Goal: Transaction & Acquisition: Register for event/course

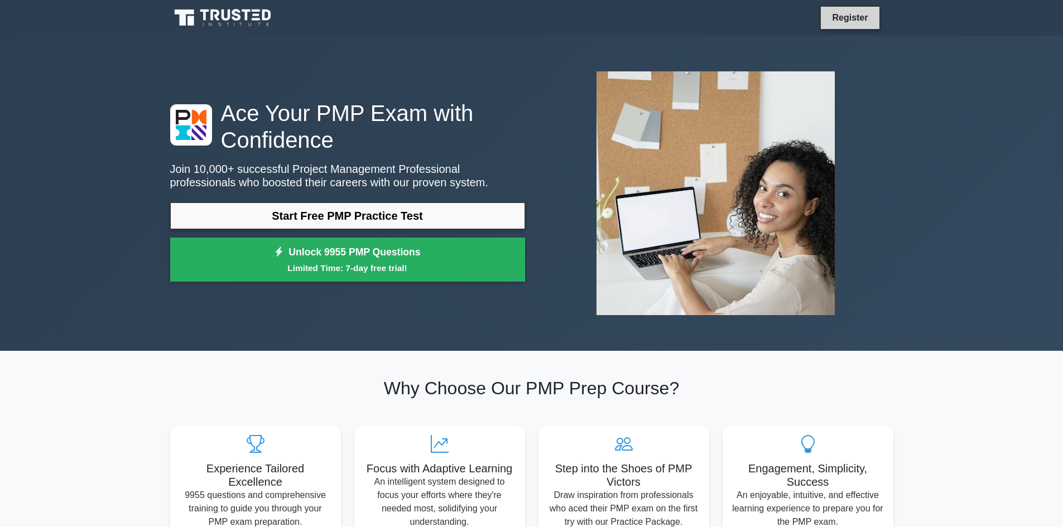
click at [864, 17] on link "Register" at bounding box center [849, 18] width 49 height 14
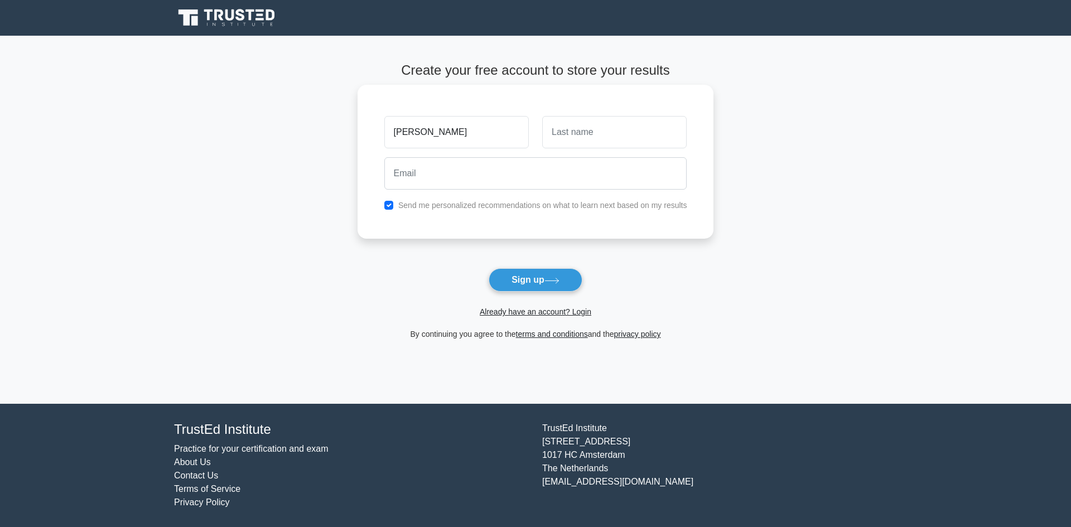
type input "[PERSON_NAME]"
click at [648, 139] on input "text" at bounding box center [614, 132] width 144 height 32
type input "NJORO"
click at [418, 170] on input "email" at bounding box center [535, 173] width 303 height 32
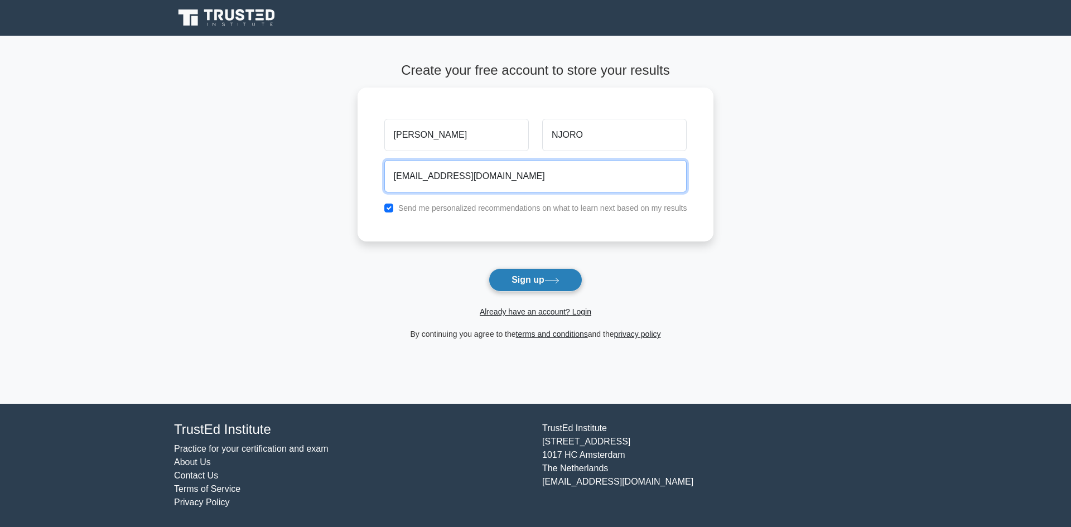
type input "[EMAIL_ADDRESS][DOMAIN_NAME]"
click at [521, 280] on button "Sign up" at bounding box center [536, 279] width 94 height 23
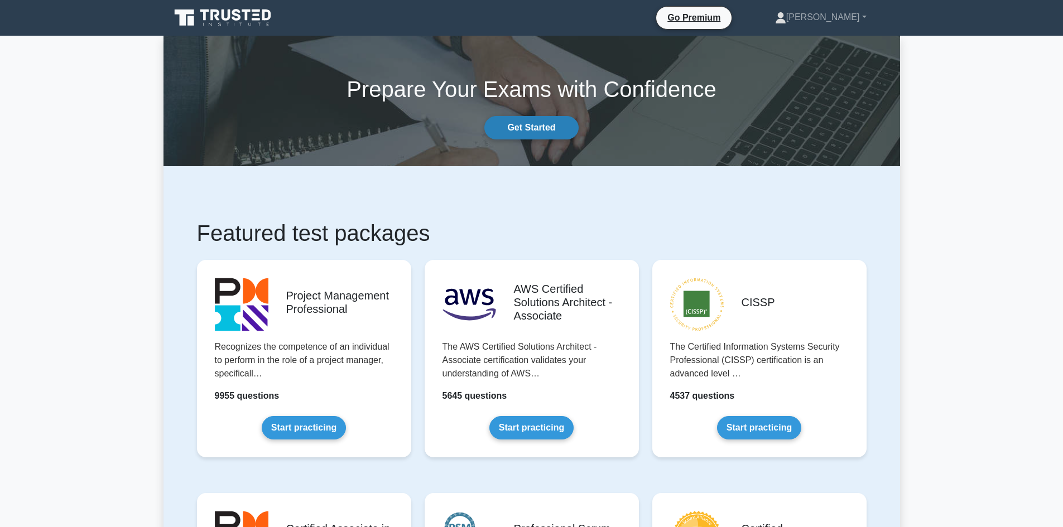
click at [537, 118] on link "Get Started" at bounding box center [531, 127] width 94 height 23
